Goal: Task Accomplishment & Management: Manage account settings

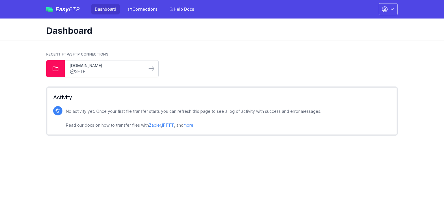
click at [108, 67] on link "[DOMAIN_NAME]" at bounding box center [105, 66] width 73 height 6
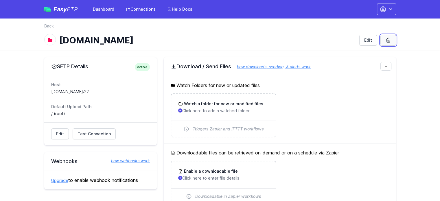
click at [393, 43] on link at bounding box center [388, 40] width 16 height 11
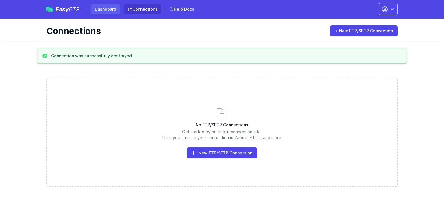
click at [109, 10] on link "Dashboard" at bounding box center [105, 9] width 28 height 10
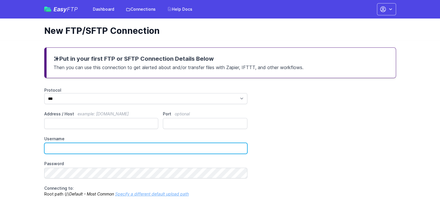
type input "**********"
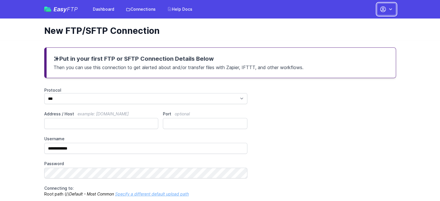
click at [393, 9] on icon "button" at bounding box center [391, 9] width 6 height 6
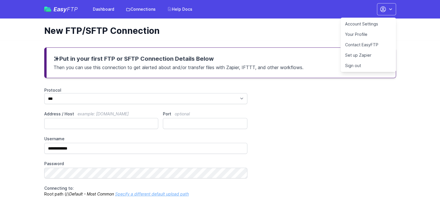
click at [370, 23] on link "Account Settings" at bounding box center [369, 24] width 56 height 10
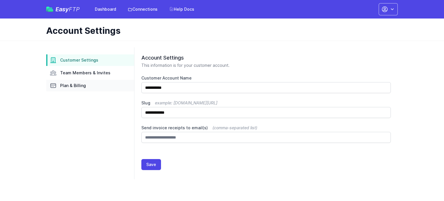
click at [72, 86] on span "Plan & Billing" at bounding box center [73, 86] width 26 height 6
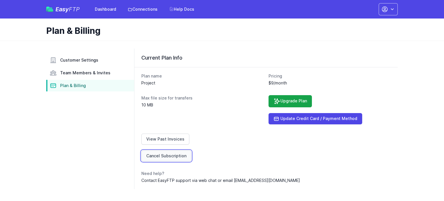
click at [171, 156] on link "Cancel Subscription" at bounding box center [166, 155] width 50 height 11
